Goal: Task Accomplishment & Management: Manage account settings

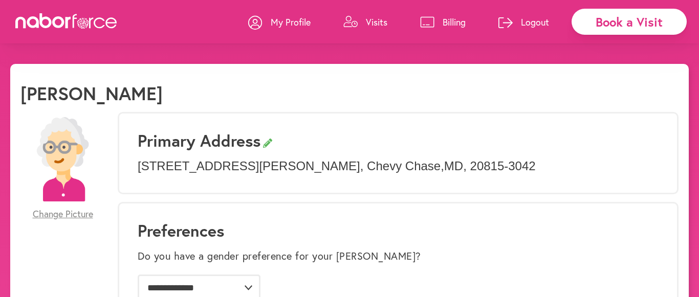
click at [443, 17] on p "Billing" at bounding box center [453, 22] width 23 height 12
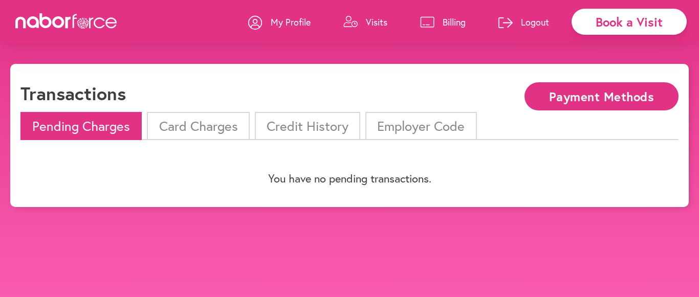
click at [198, 126] on li "Card Charges" at bounding box center [198, 126] width 102 height 28
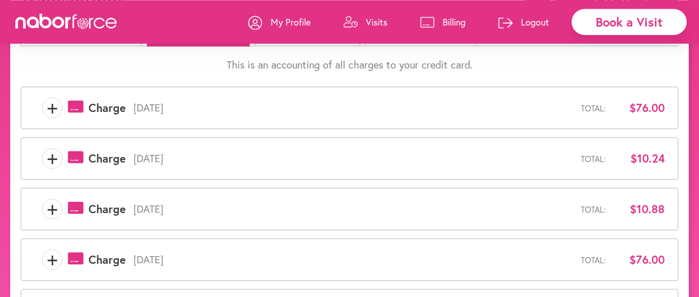
scroll to position [104, 0]
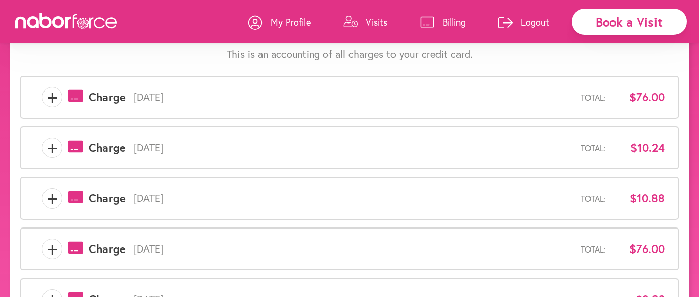
click at [54, 98] on span "+" at bounding box center [51, 97] width 19 height 20
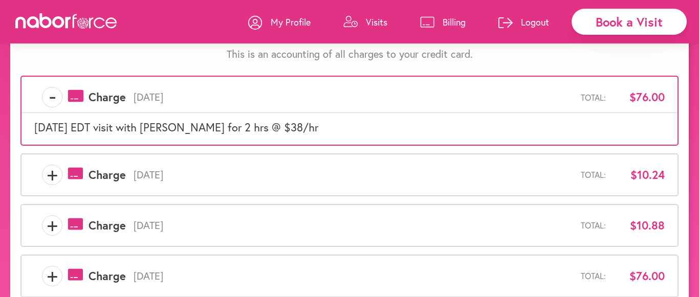
click at [51, 168] on span "+" at bounding box center [51, 175] width 19 height 20
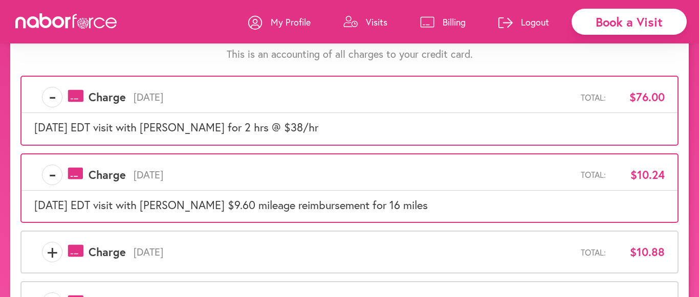
click at [23, 58] on p "This is an accounting of all charges to your credit card." at bounding box center [349, 54] width 658 height 12
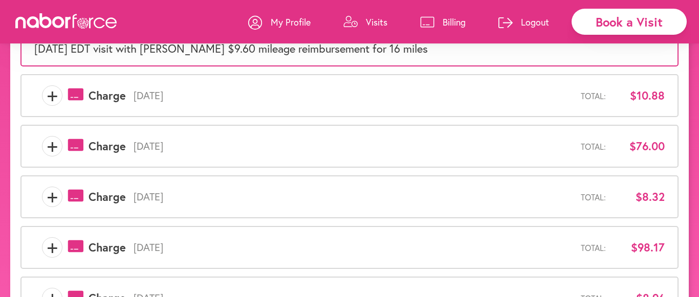
scroll to position [0, 0]
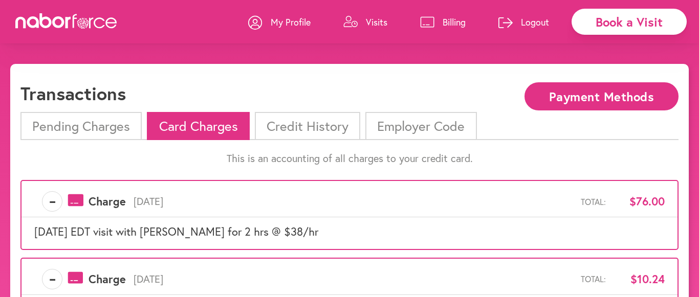
click at [523, 20] on p "Logout" at bounding box center [535, 22] width 28 height 12
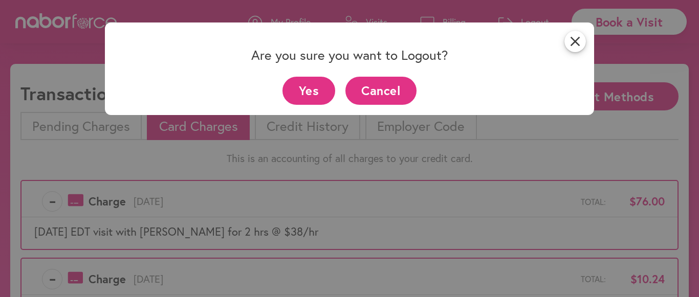
click at [311, 89] on button "Yes" at bounding box center [308, 91] width 53 height 28
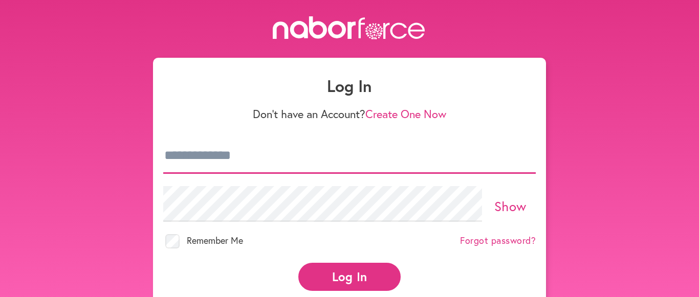
click at [275, 158] on input "email" at bounding box center [349, 156] width 372 height 36
type input "**********"
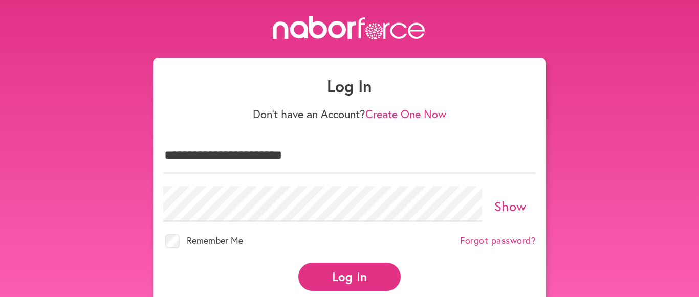
click at [350, 278] on button "Log In" at bounding box center [349, 277] width 102 height 28
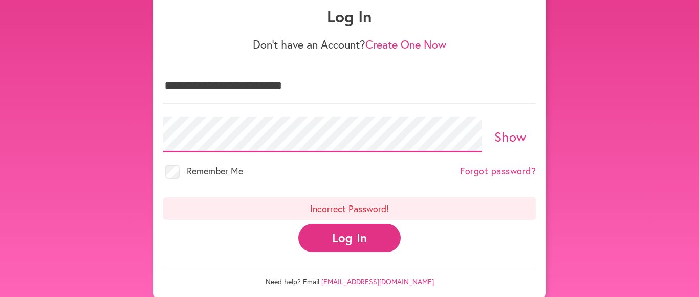
scroll to position [81, 0]
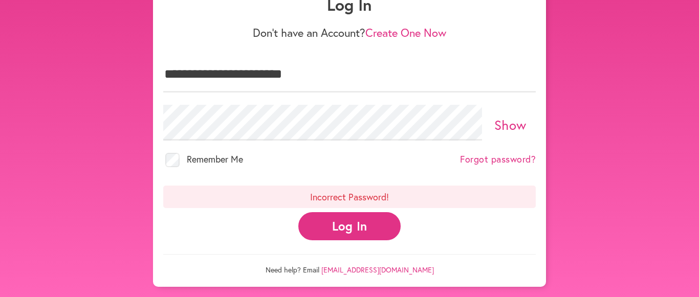
click at [341, 219] on button "Log In" at bounding box center [349, 226] width 102 height 28
click at [348, 228] on button "Log In" at bounding box center [349, 226] width 102 height 28
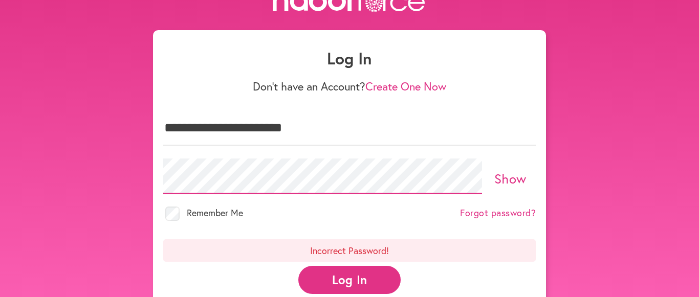
scroll to position [52, 0]
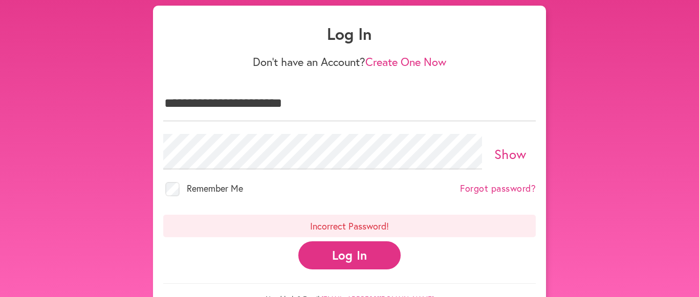
click at [353, 254] on button "Log In" at bounding box center [349, 255] width 102 height 28
click at [352, 249] on button "Log In" at bounding box center [349, 255] width 102 height 28
